Goal: Navigation & Orientation: Find specific page/section

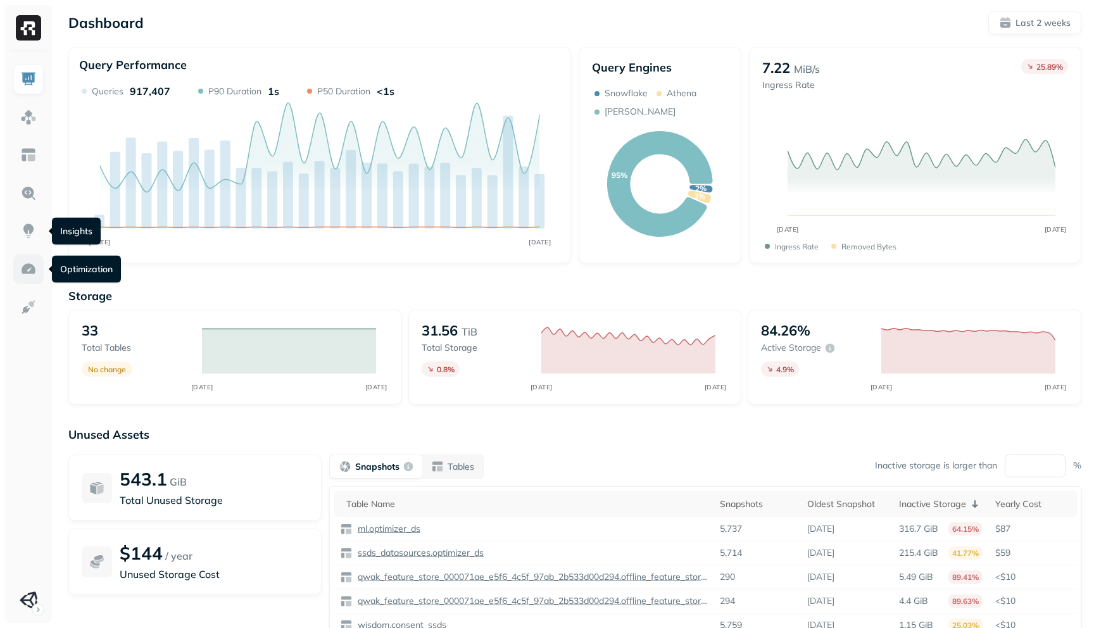
click at [28, 264] on img at bounding box center [28, 269] width 16 height 16
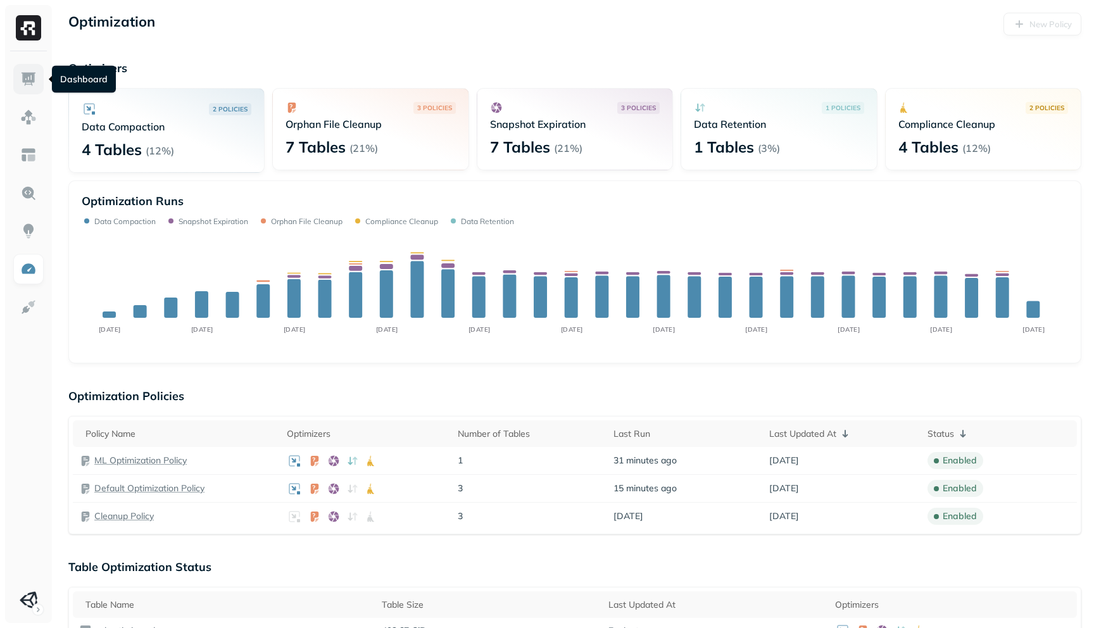
click at [25, 82] on img at bounding box center [28, 79] width 16 height 16
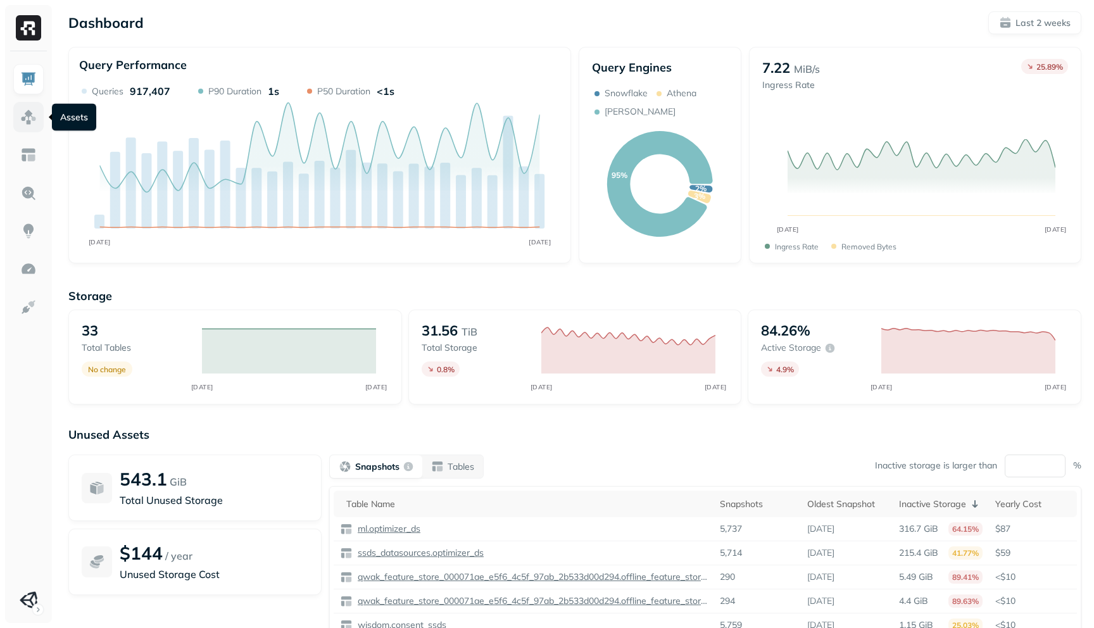
click at [35, 124] on img at bounding box center [28, 117] width 16 height 16
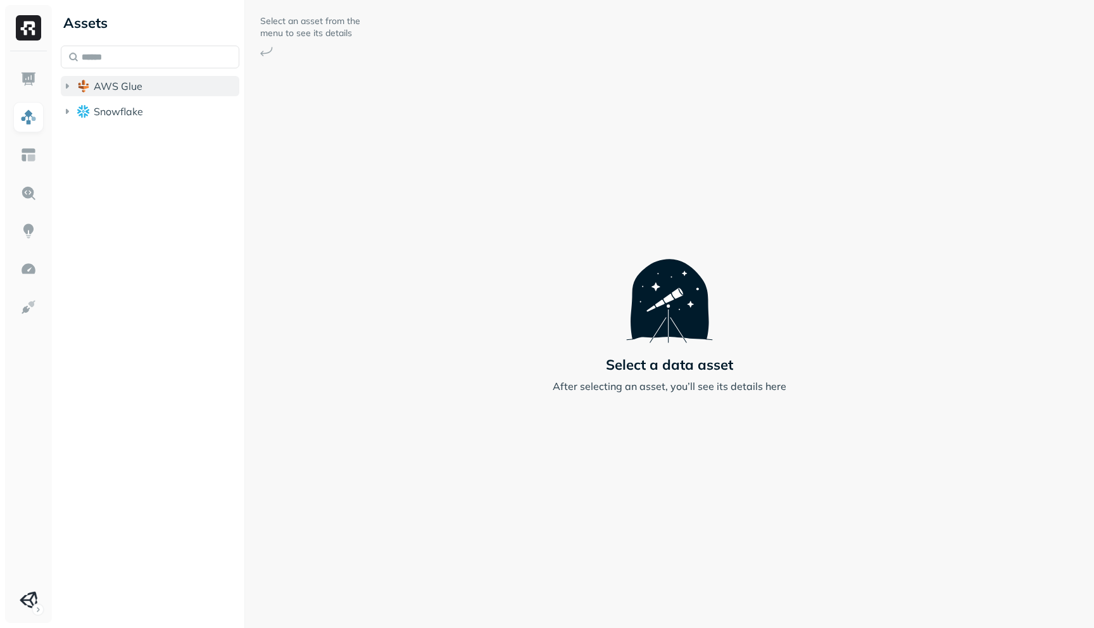
click at [64, 92] on icon "button" at bounding box center [67, 86] width 13 height 13
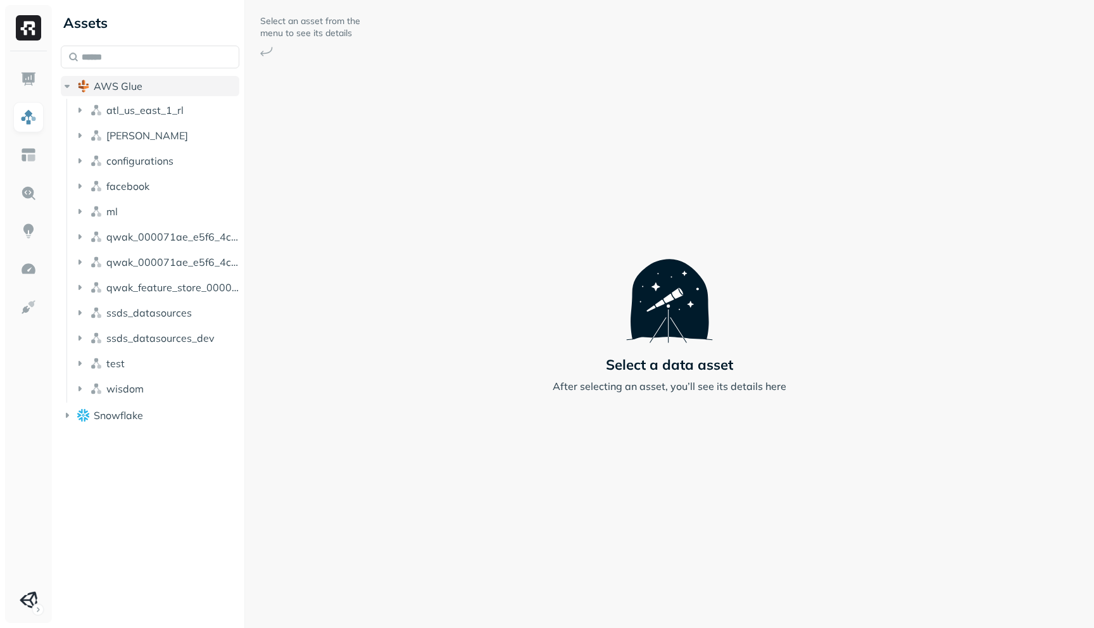
click at [64, 92] on icon "button" at bounding box center [67, 86] width 13 height 13
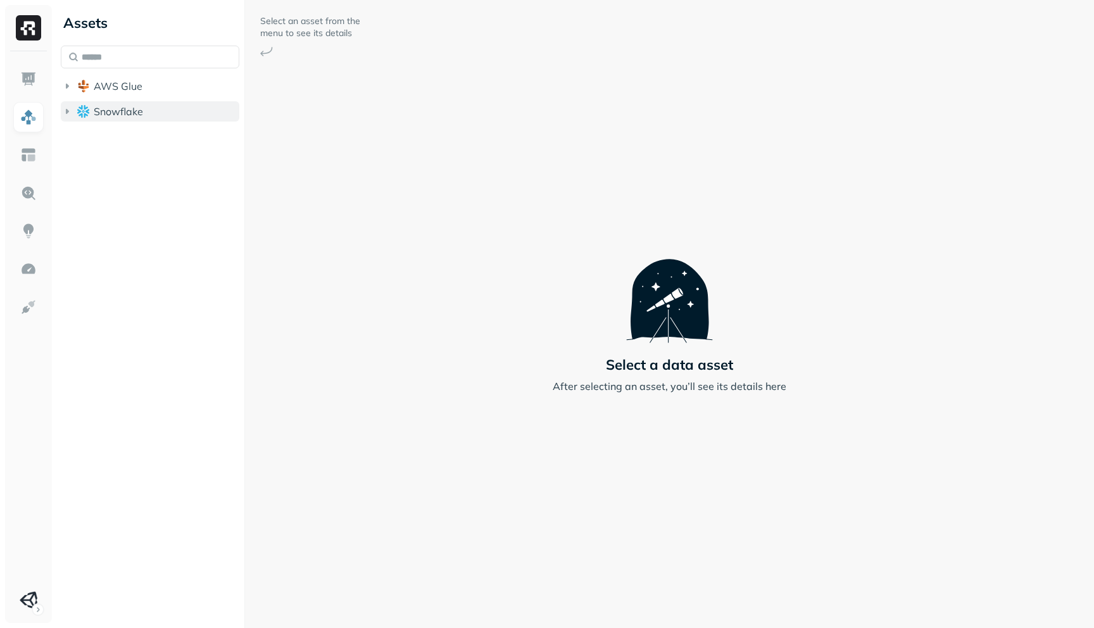
click at [63, 110] on icon "button" at bounding box center [67, 111] width 13 height 13
click at [65, 110] on icon "button" at bounding box center [67, 111] width 13 height 13
click at [72, 92] on button "AWS Glue" at bounding box center [150, 86] width 179 height 20
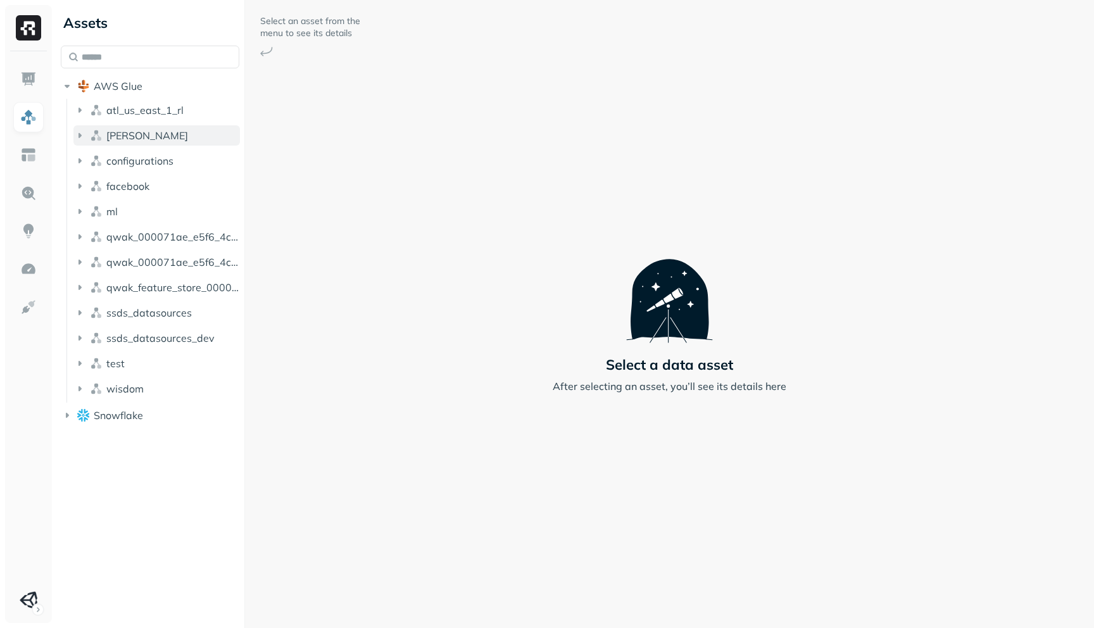
click at [74, 135] on icon "button" at bounding box center [79, 135] width 13 height 13
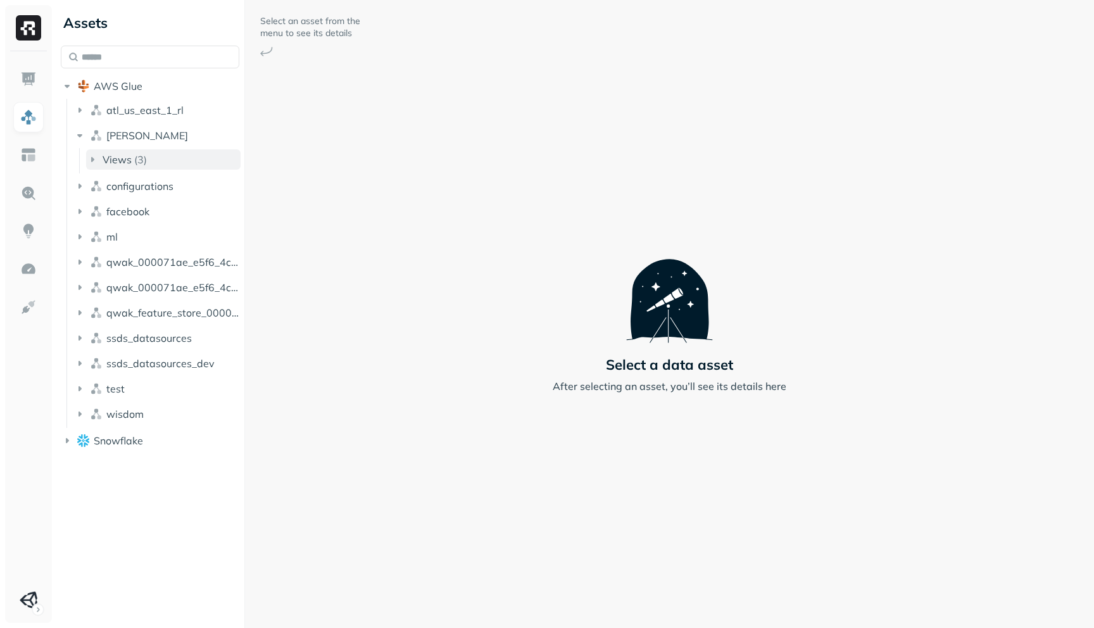
click at [96, 159] on icon "button" at bounding box center [92, 159] width 13 height 13
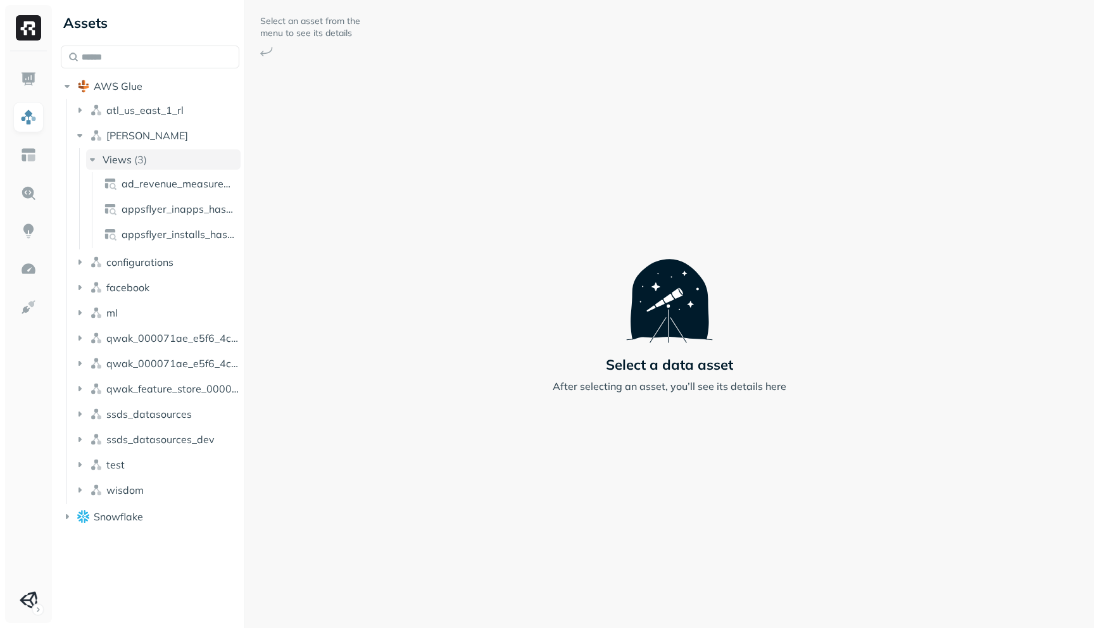
click at [96, 159] on icon "button" at bounding box center [92, 159] width 13 height 13
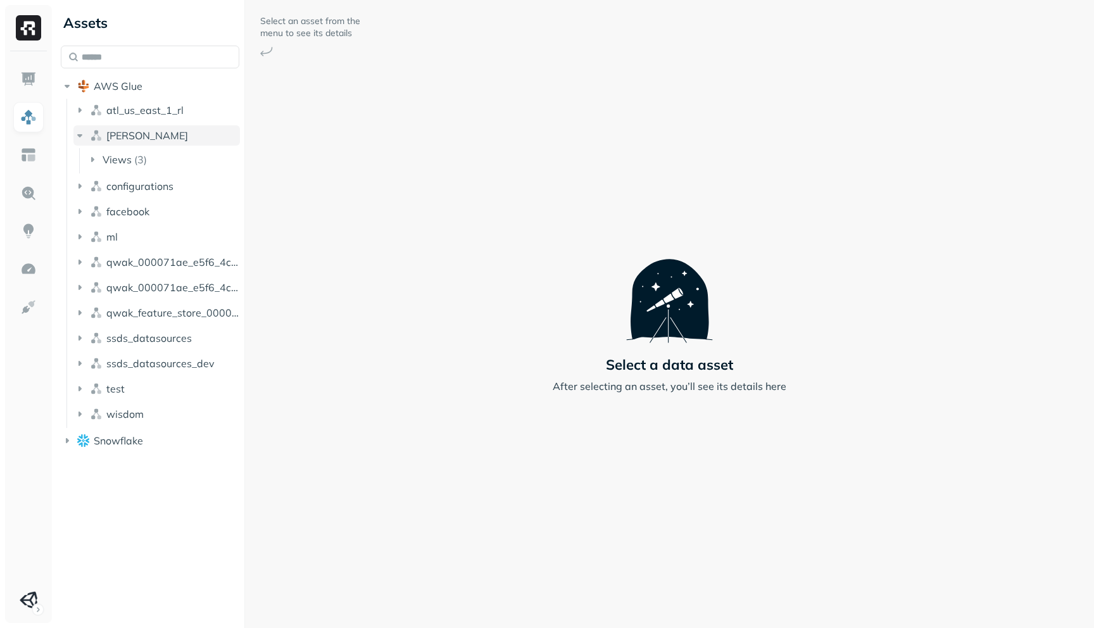
click at [84, 139] on icon "button" at bounding box center [79, 135] width 13 height 13
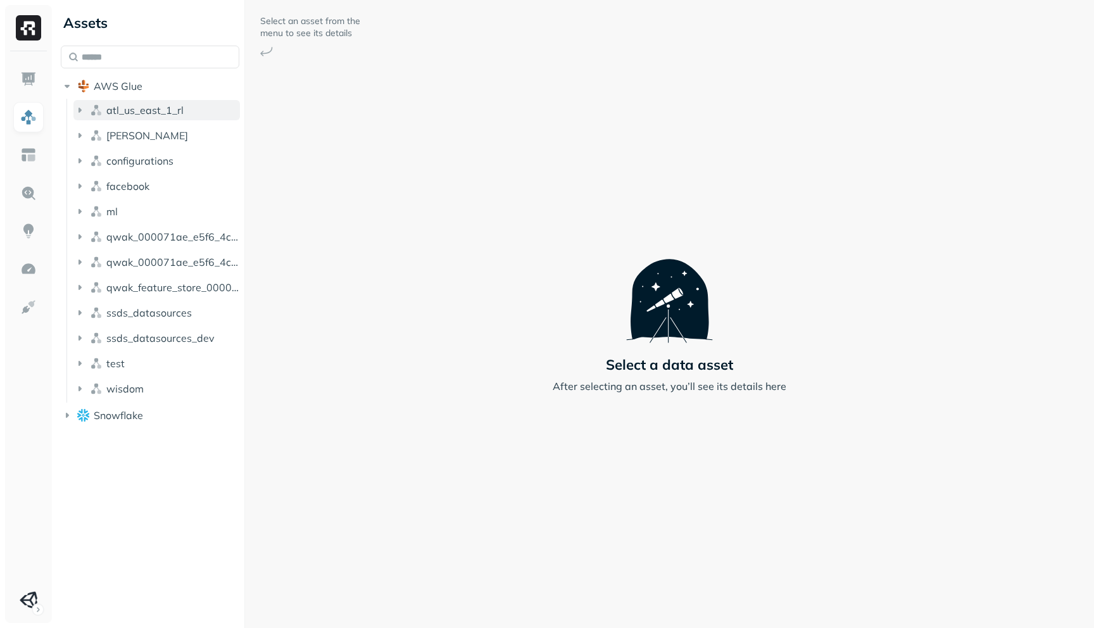
click at [77, 112] on icon "button" at bounding box center [79, 110] width 13 height 13
click at [77, 108] on icon "button" at bounding box center [79, 110] width 13 height 13
click at [67, 79] on button "AWS Glue" at bounding box center [150, 86] width 179 height 20
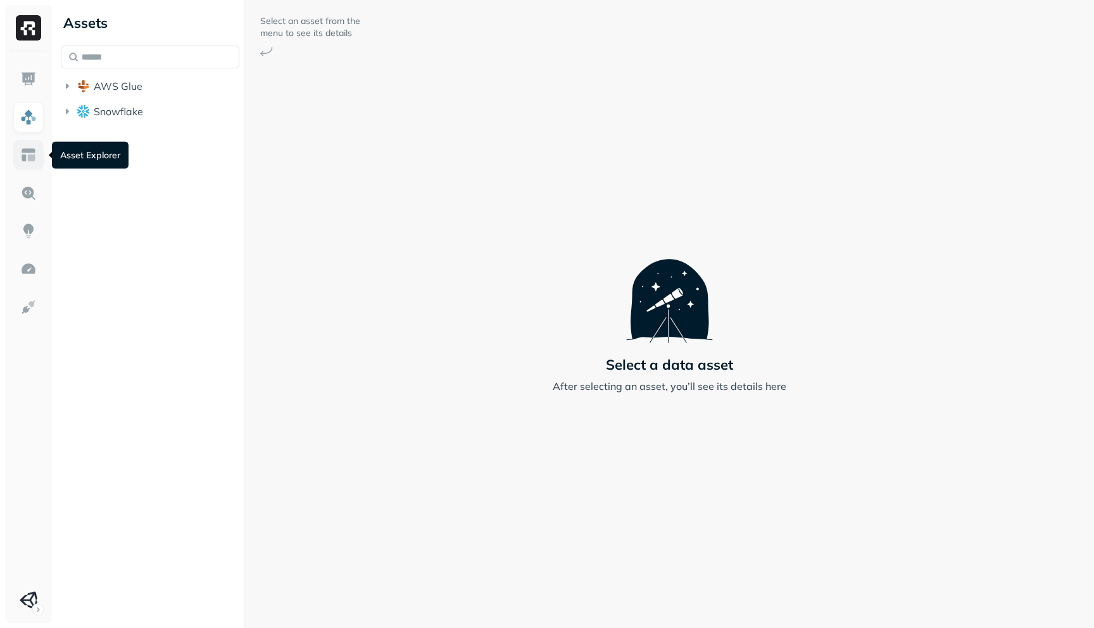
click at [28, 146] on link at bounding box center [28, 155] width 30 height 30
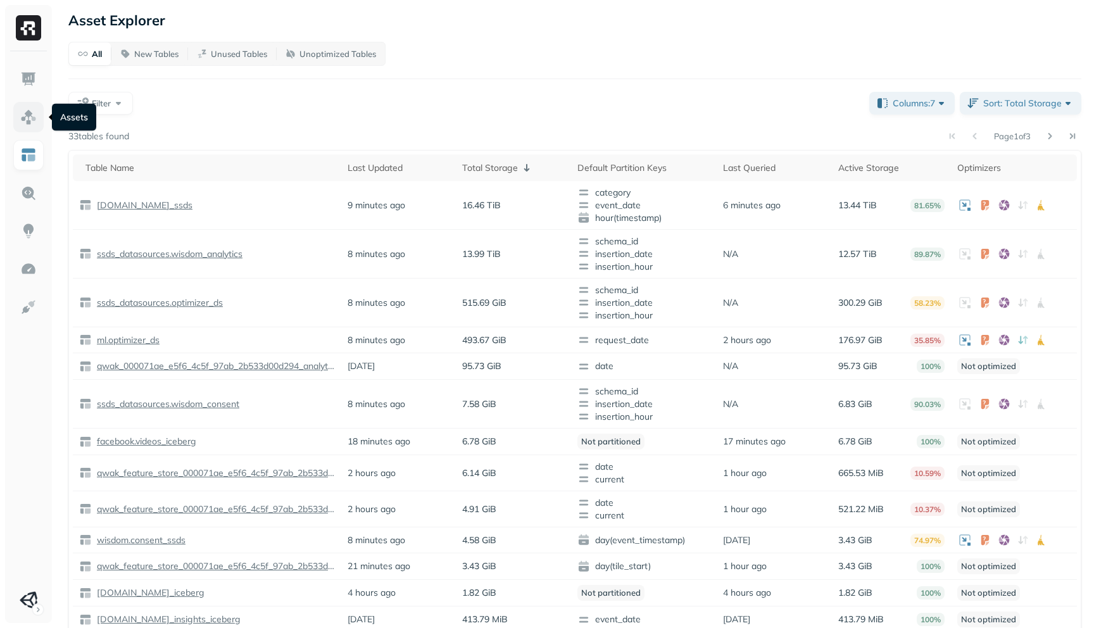
click at [24, 128] on link at bounding box center [28, 117] width 30 height 30
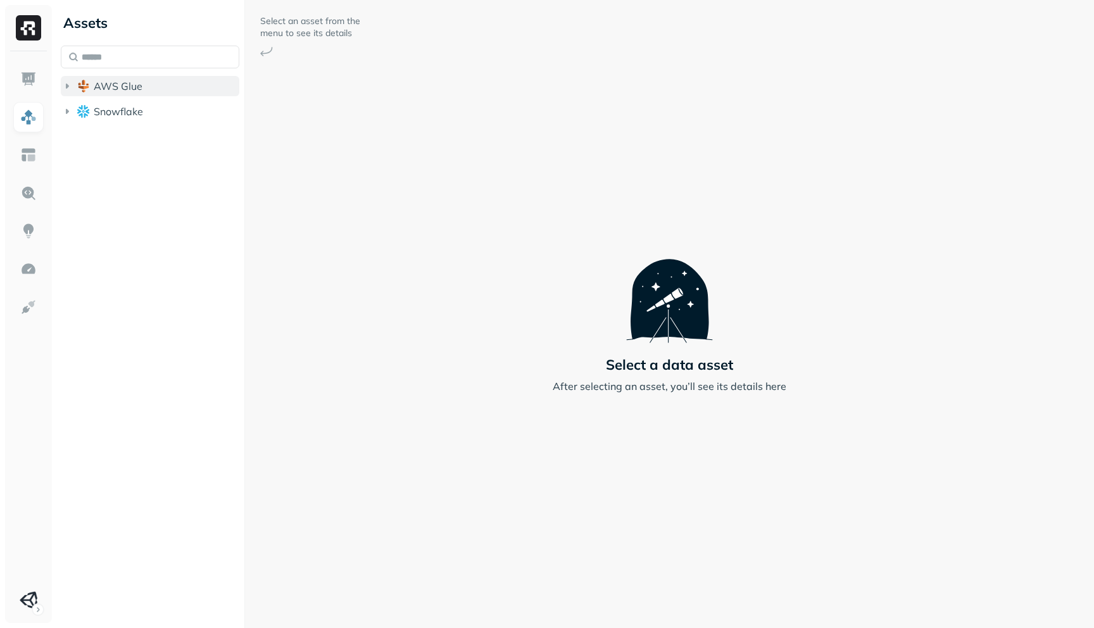
click at [61, 82] on icon "button" at bounding box center [67, 86] width 13 height 13
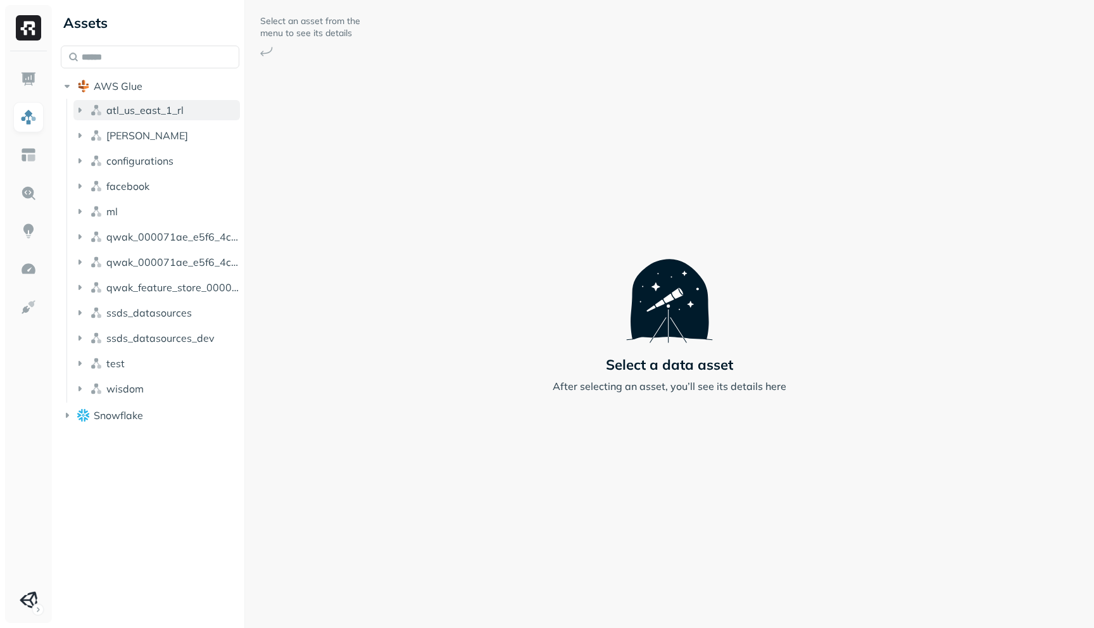
click at [75, 108] on icon "button" at bounding box center [79, 110] width 13 height 13
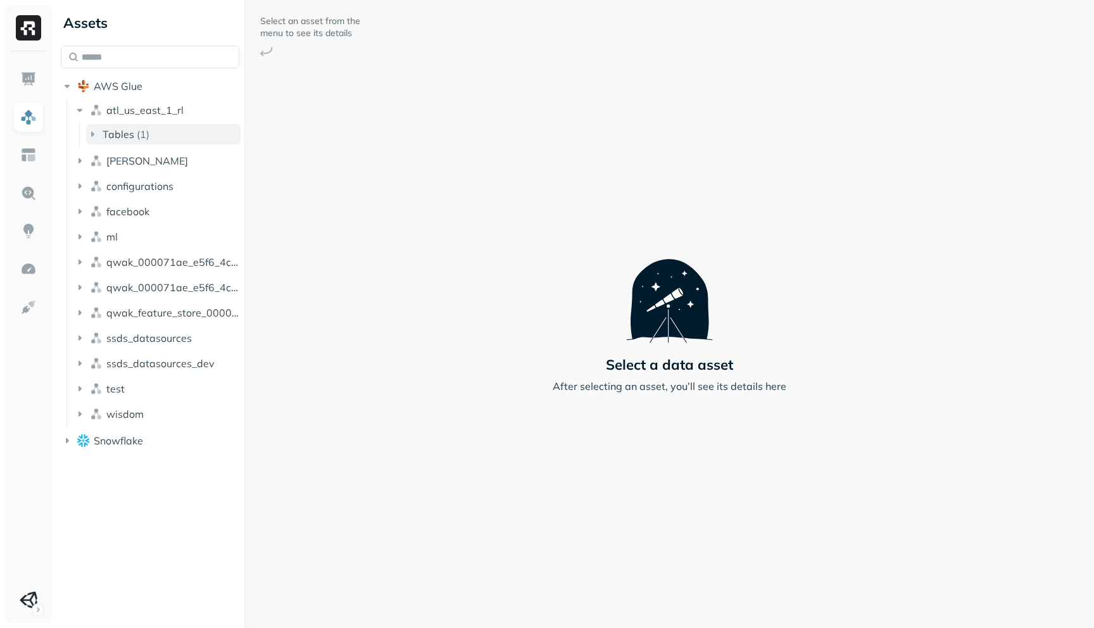
click at [87, 130] on icon "button" at bounding box center [92, 134] width 13 height 13
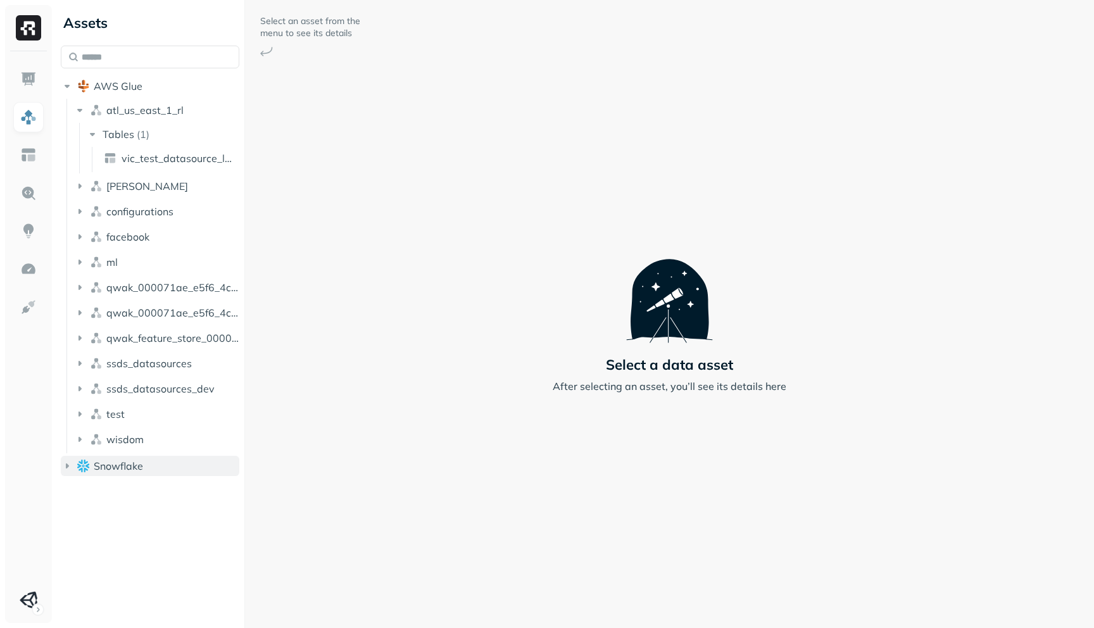
click at [70, 465] on icon "button" at bounding box center [67, 466] width 13 height 13
click at [90, 493] on img "button" at bounding box center [96, 490] width 13 height 13
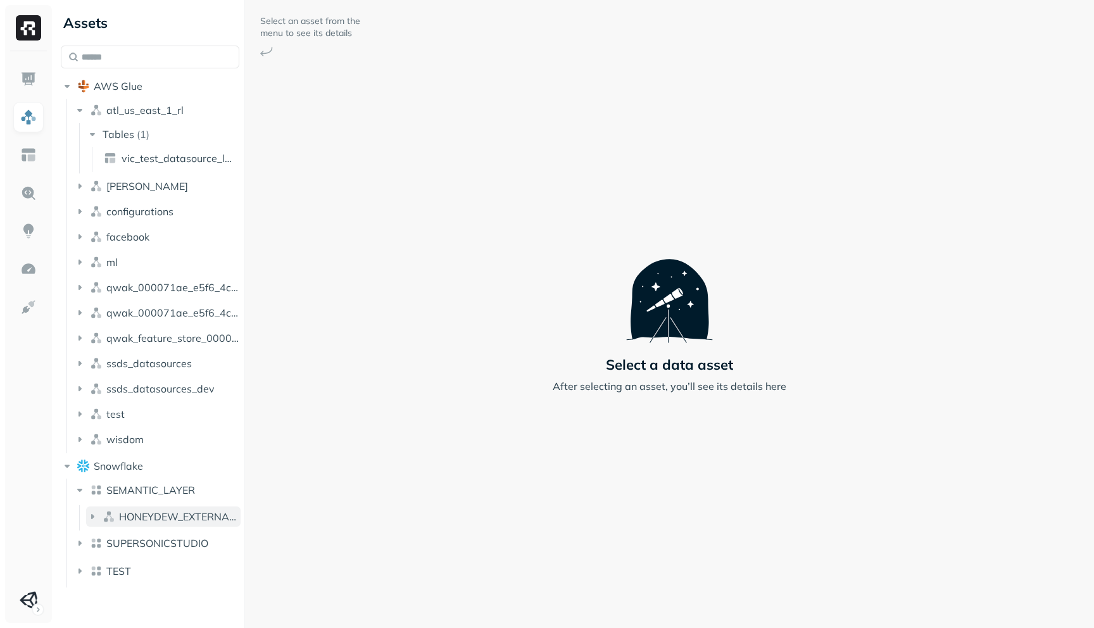
click at [101, 510] on button "HONEYDEW_EXTERNAL_ACCESS" at bounding box center [163, 517] width 154 height 20
click at [31, 189] on img at bounding box center [28, 193] width 16 height 16
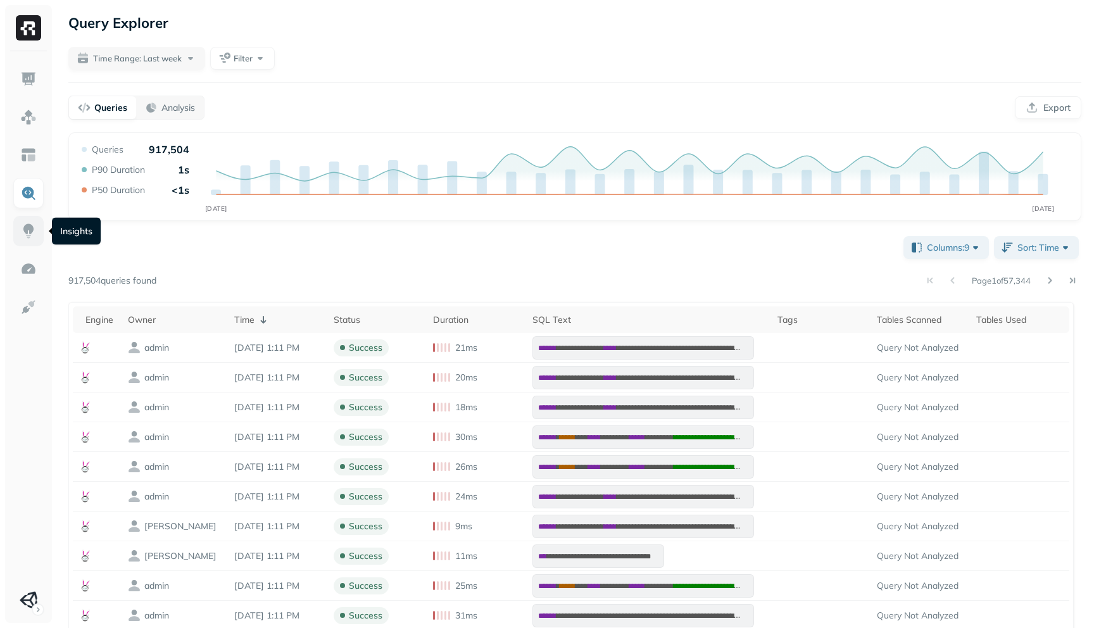
click at [25, 229] on img at bounding box center [28, 231] width 16 height 16
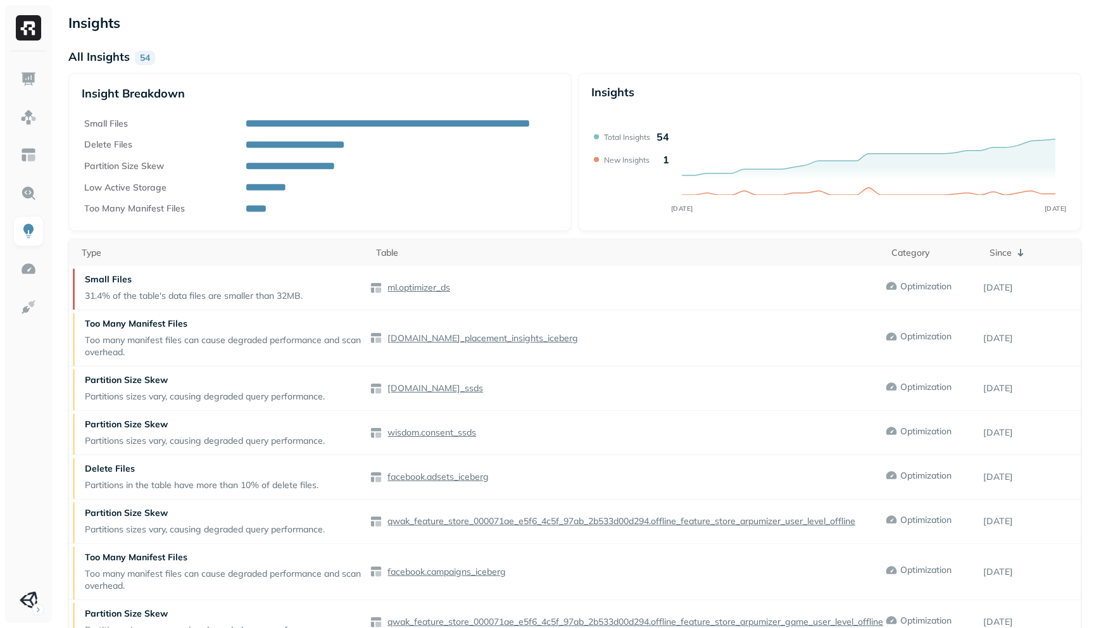
click at [4, 289] on div at bounding box center [28, 314] width 57 height 628
click at [11, 282] on div at bounding box center [28, 337] width 47 height 572
click at [32, 276] on img at bounding box center [28, 269] width 16 height 16
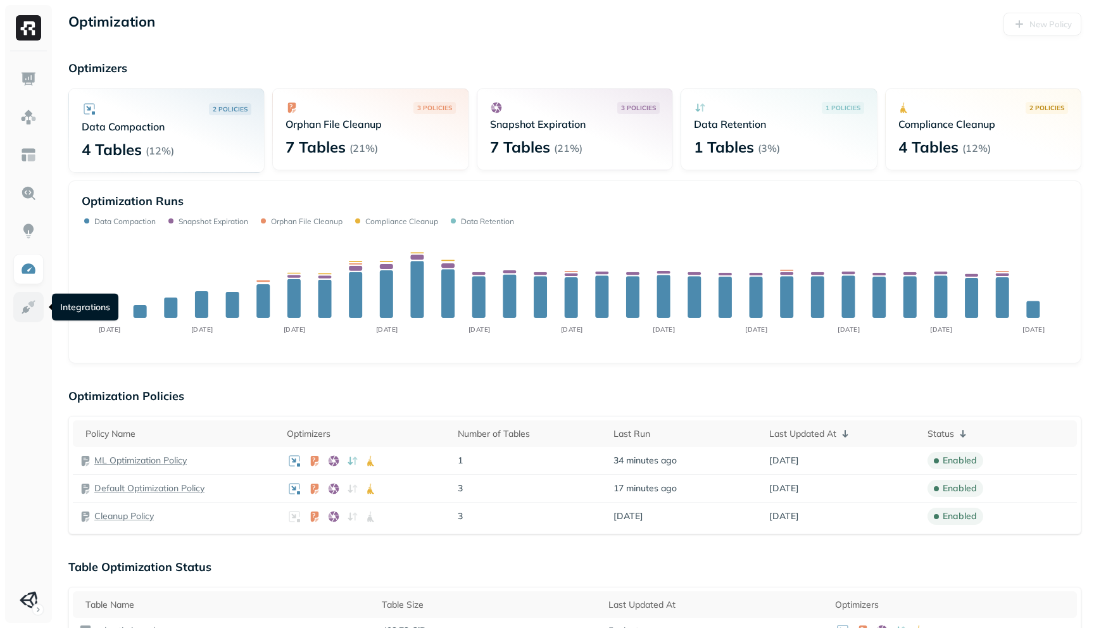
click at [29, 303] on img at bounding box center [28, 307] width 16 height 16
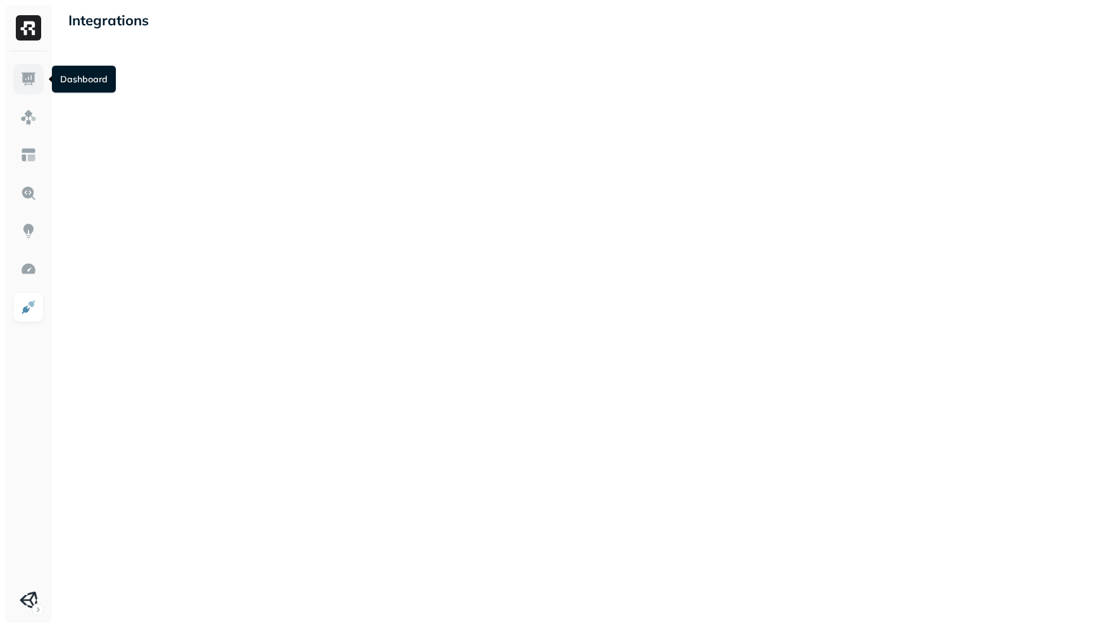
click at [25, 89] on link at bounding box center [28, 79] width 30 height 30
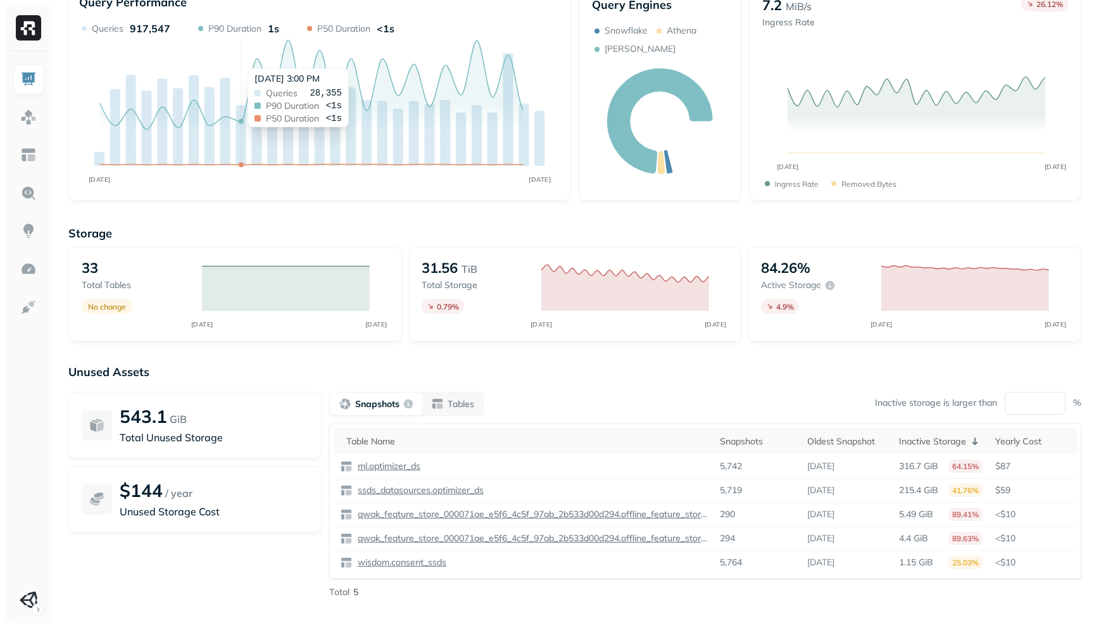
scroll to position [77, 0]
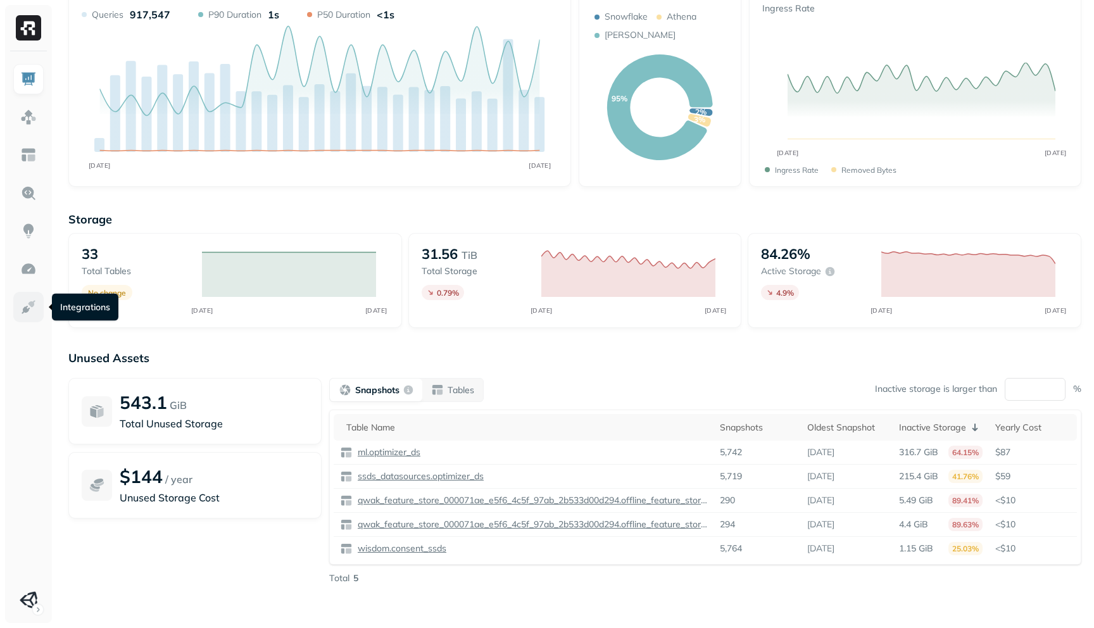
click at [34, 317] on link at bounding box center [28, 307] width 30 height 30
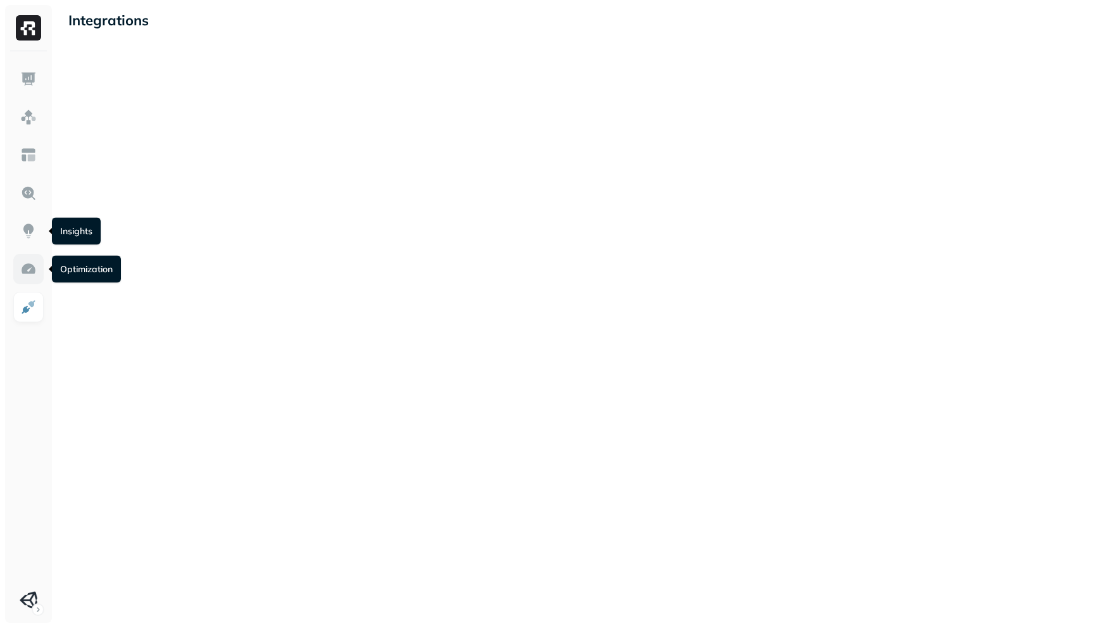
click at [25, 256] on link at bounding box center [28, 269] width 30 height 30
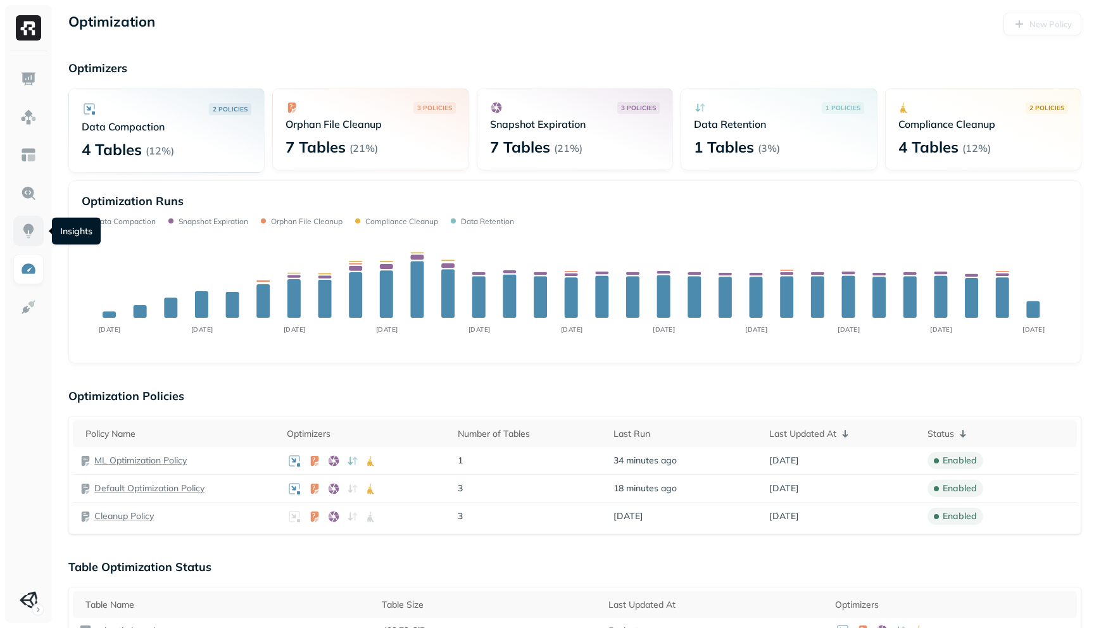
click at [31, 228] on img at bounding box center [28, 231] width 16 height 16
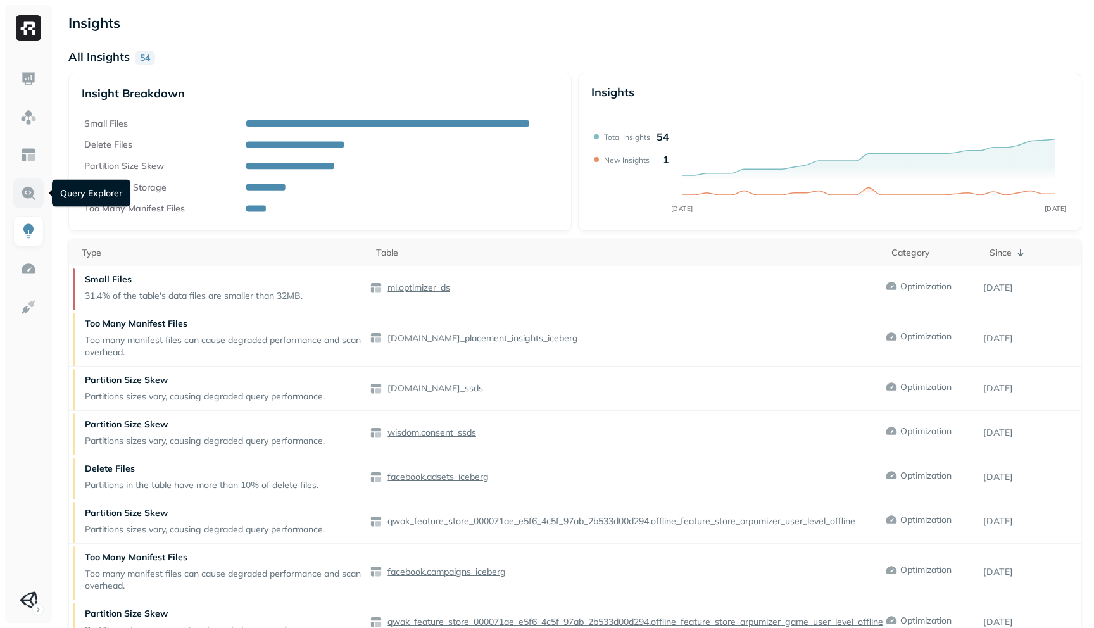
click at [38, 196] on link at bounding box center [28, 193] width 30 height 30
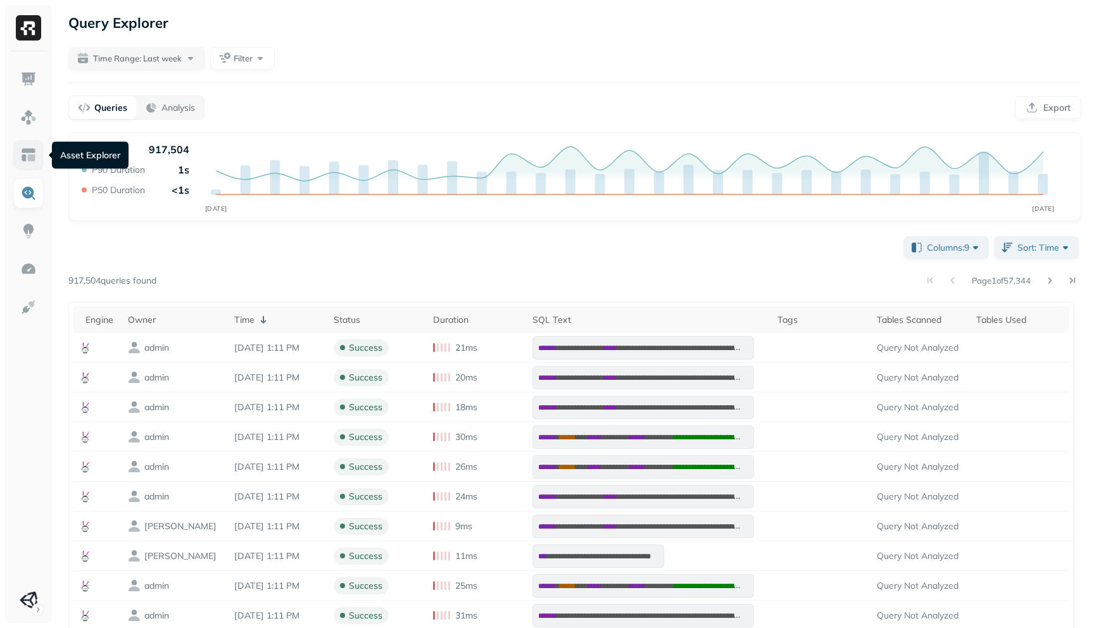
click at [35, 158] on img at bounding box center [28, 155] width 16 height 16
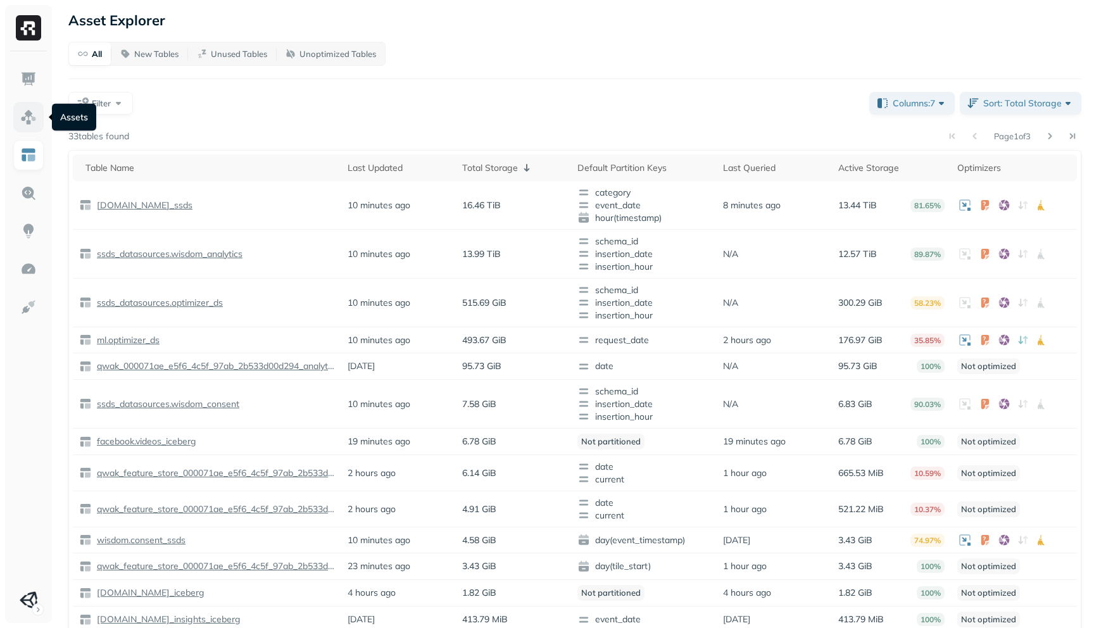
click at [38, 122] on link at bounding box center [28, 117] width 30 height 30
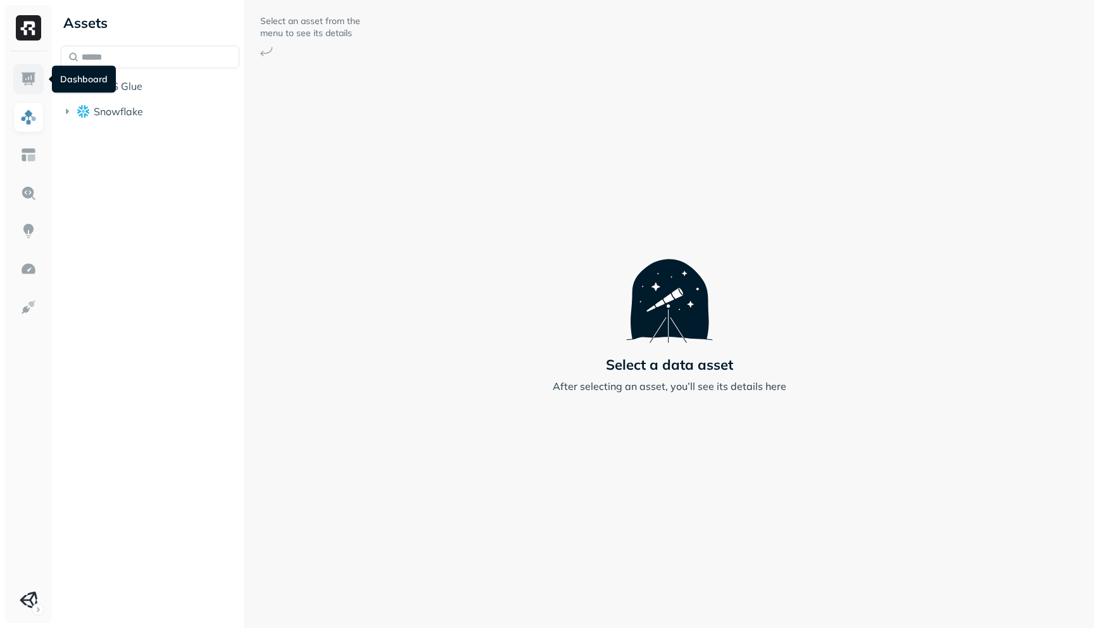
click at [37, 88] on link at bounding box center [28, 79] width 30 height 30
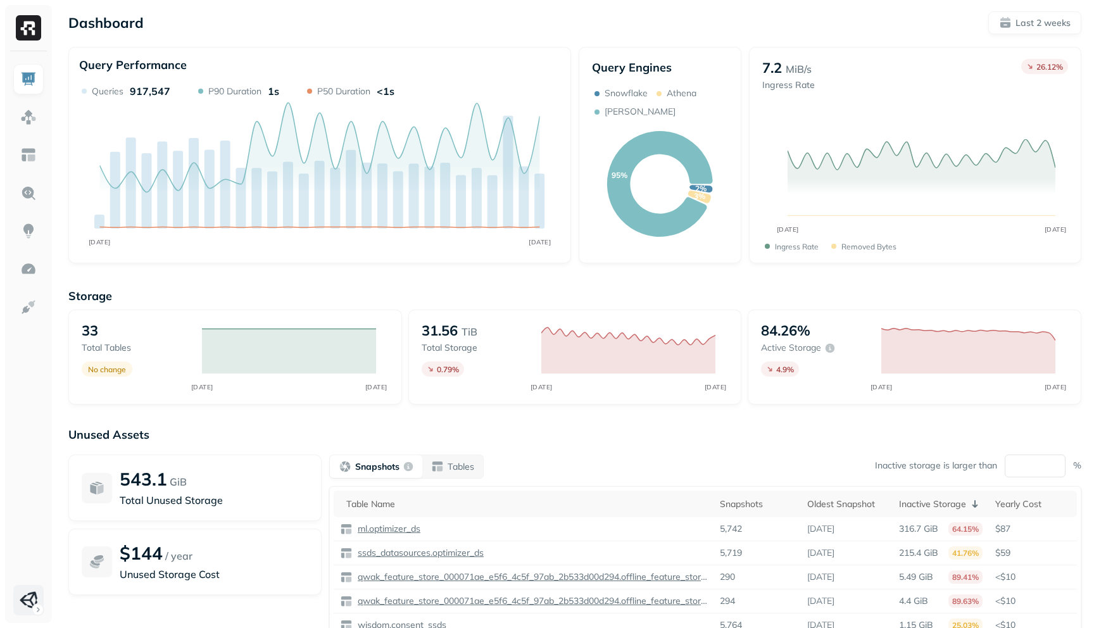
click at [30, 607] on html "Dashboard Last 2 weeks Query Performance SEP 22 OCT 06 Queries 917,547 P90 Dura…" at bounding box center [547, 352] width 1094 height 705
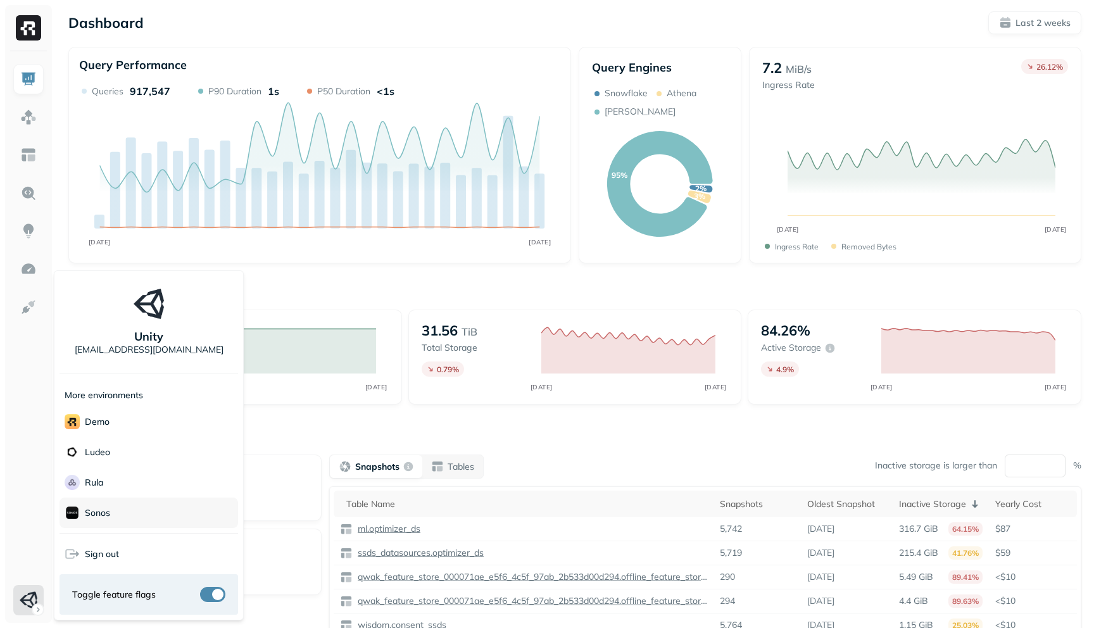
click at [85, 515] on p "Sonos" at bounding box center [97, 513] width 25 height 12
click at [319, 276] on html "Dashboard Last 2 weeks Query Performance SEP 22 OCT 06 Queries 917,547 P90 Dura…" at bounding box center [547, 352] width 1094 height 705
